Goal: Navigation & Orientation: Find specific page/section

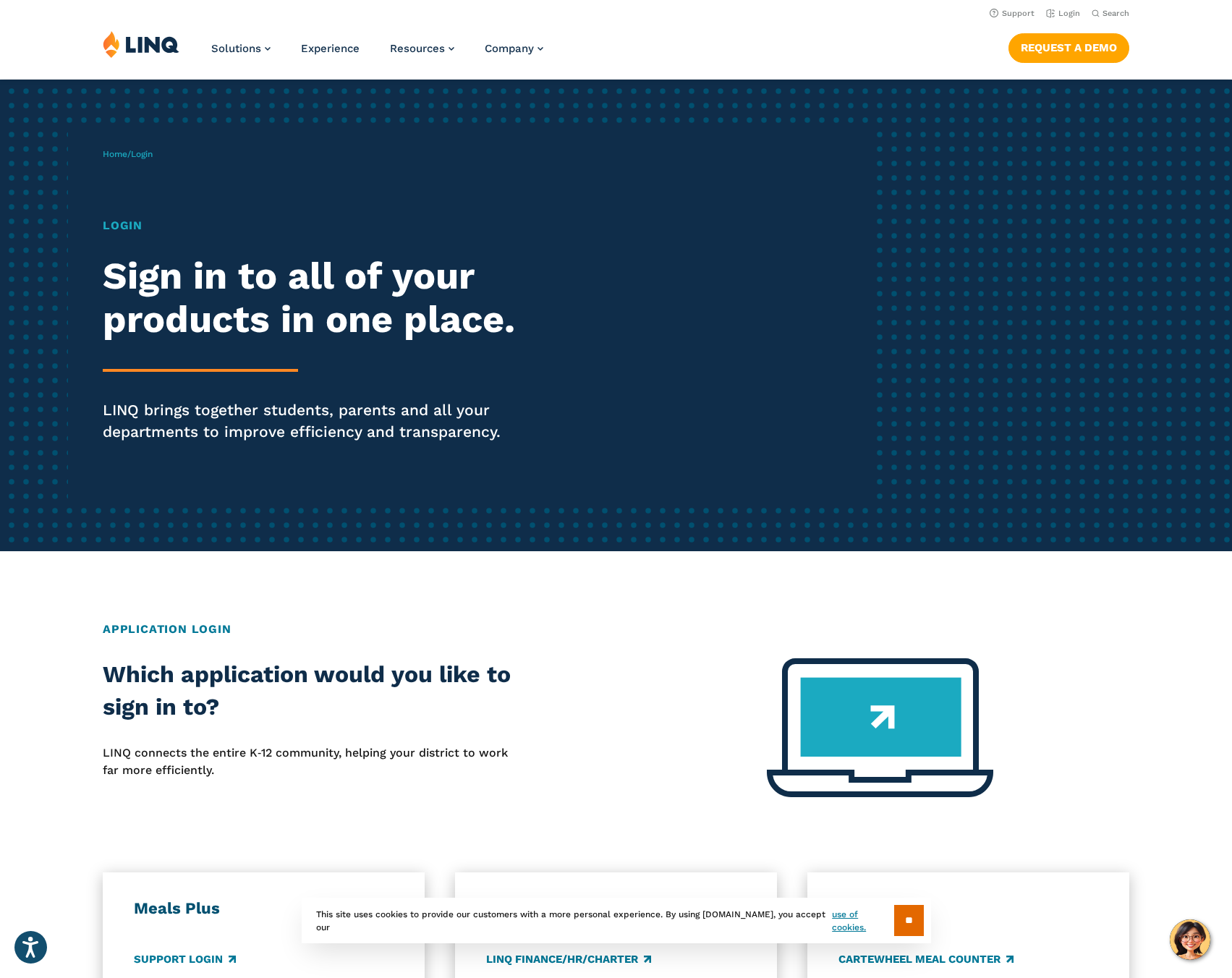
click at [129, 217] on h1 "Login" at bounding box center [340, 226] width 475 height 17
click at [128, 226] on h1 "Login" at bounding box center [340, 226] width 475 height 17
click at [1071, 7] on li "Login" at bounding box center [1062, 12] width 34 height 16
click at [1071, 9] on link "Login" at bounding box center [1062, 14] width 34 height 9
click at [1068, 12] on link "Login" at bounding box center [1062, 14] width 34 height 9
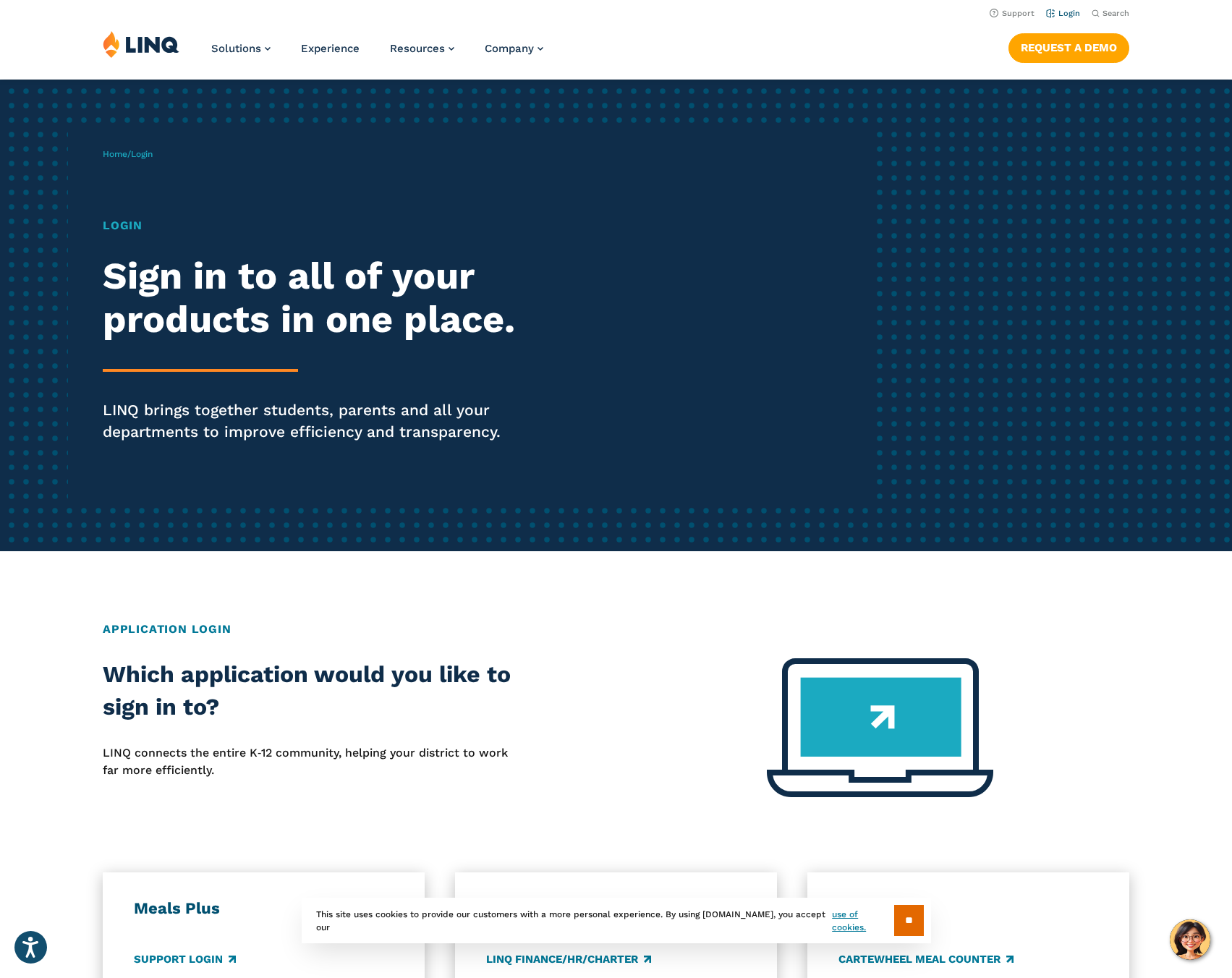
click at [1073, 15] on link "Login" at bounding box center [1062, 14] width 34 height 9
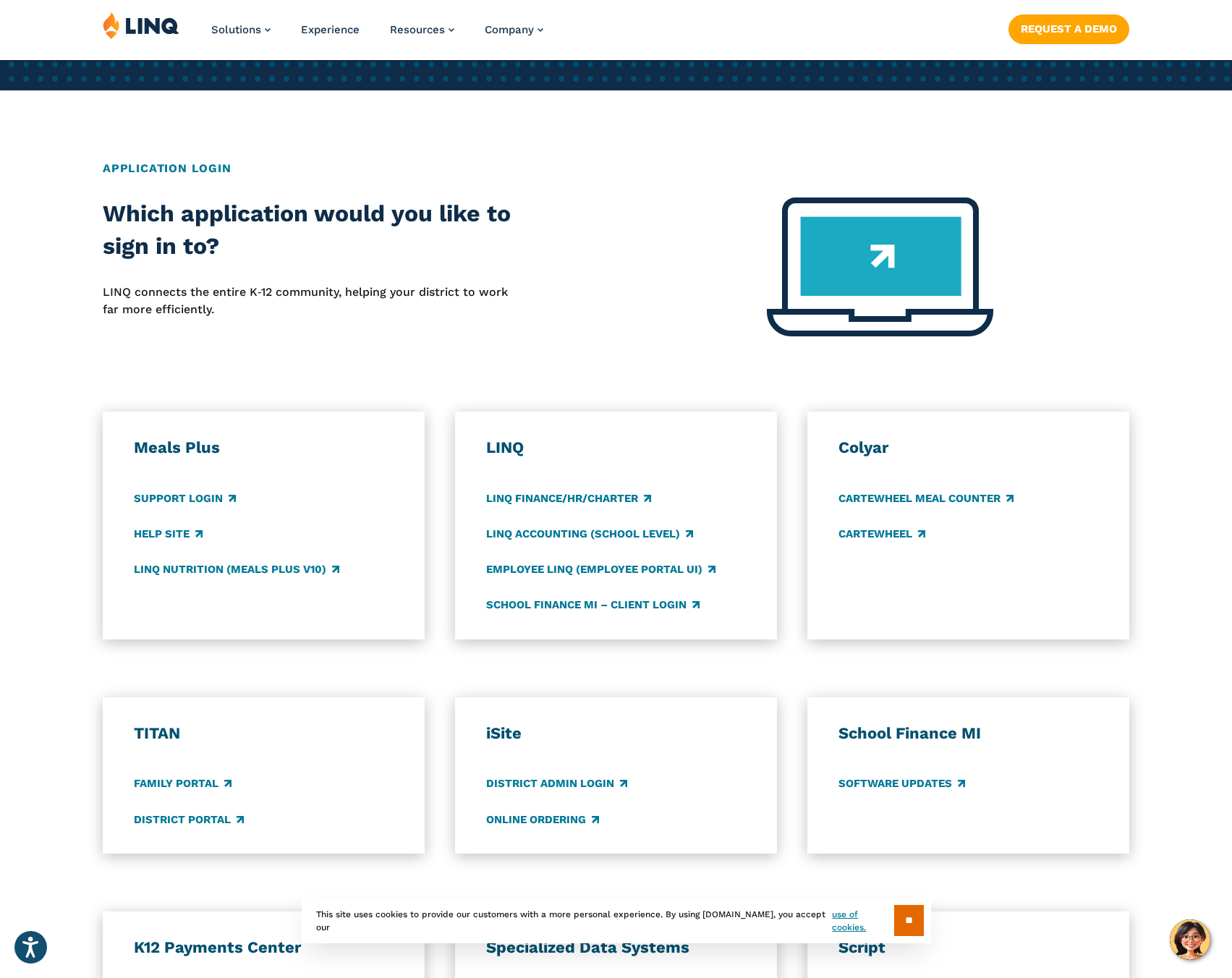
scroll to position [929, 0]
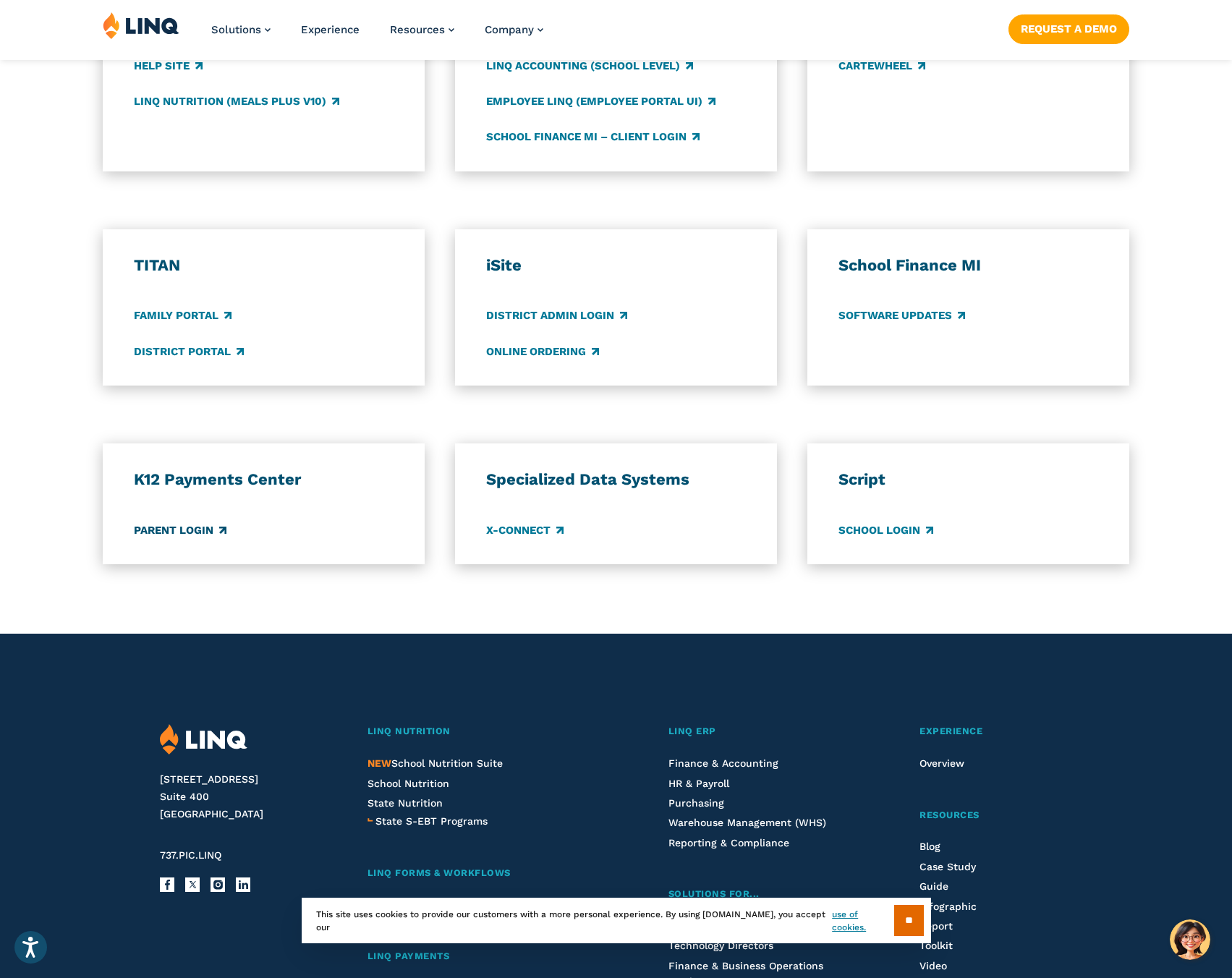
click at [194, 527] on link "Parent Login" at bounding box center [180, 530] width 92 height 16
